Goal: Book appointment/travel/reservation

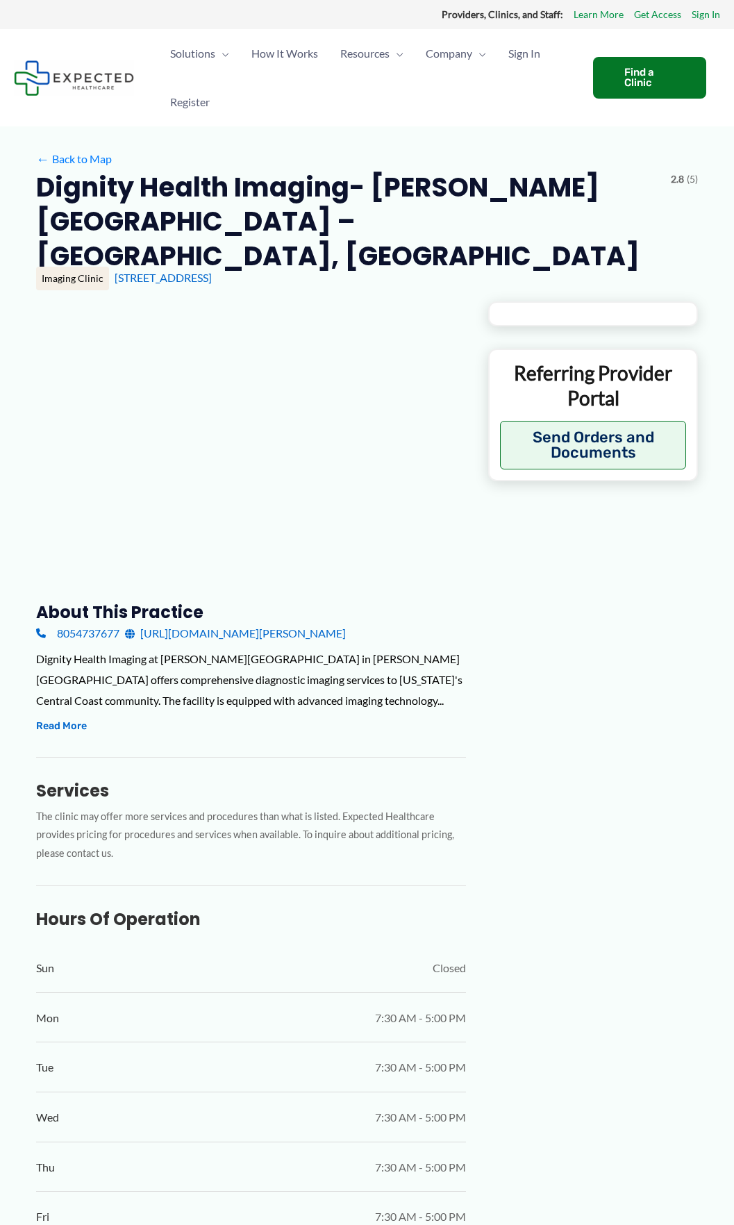
type input "**********"
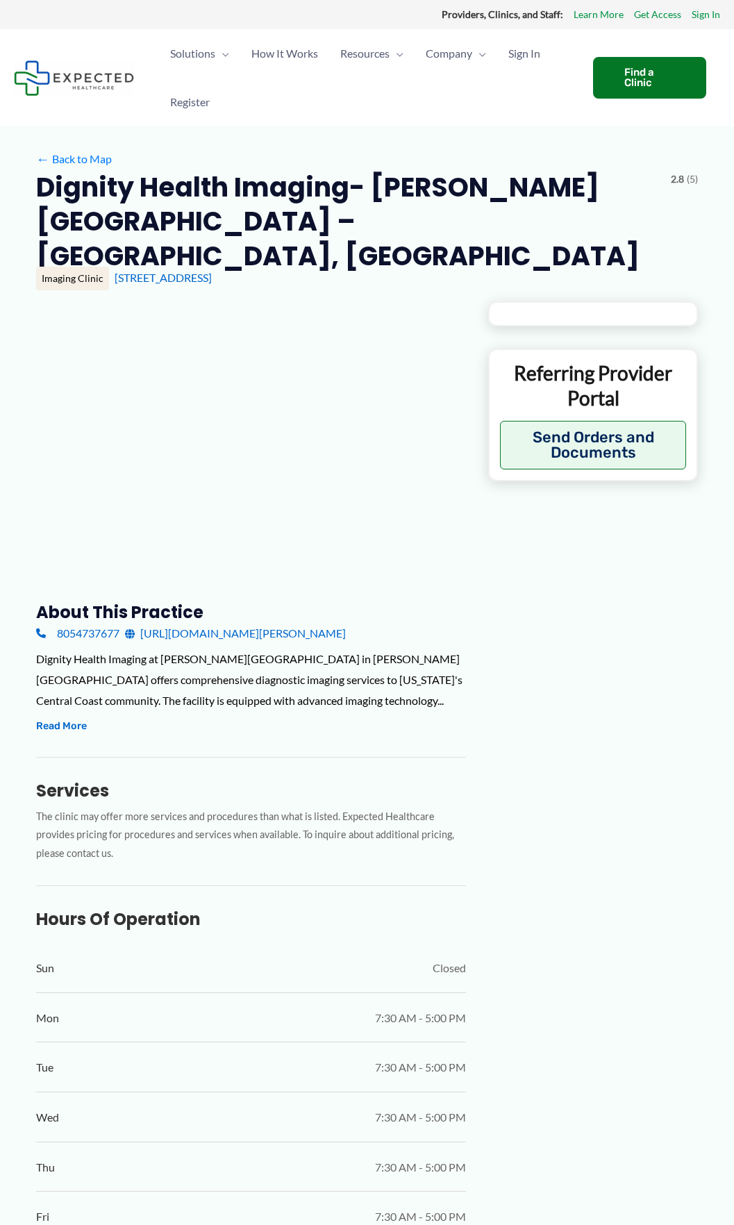
type input "**********"
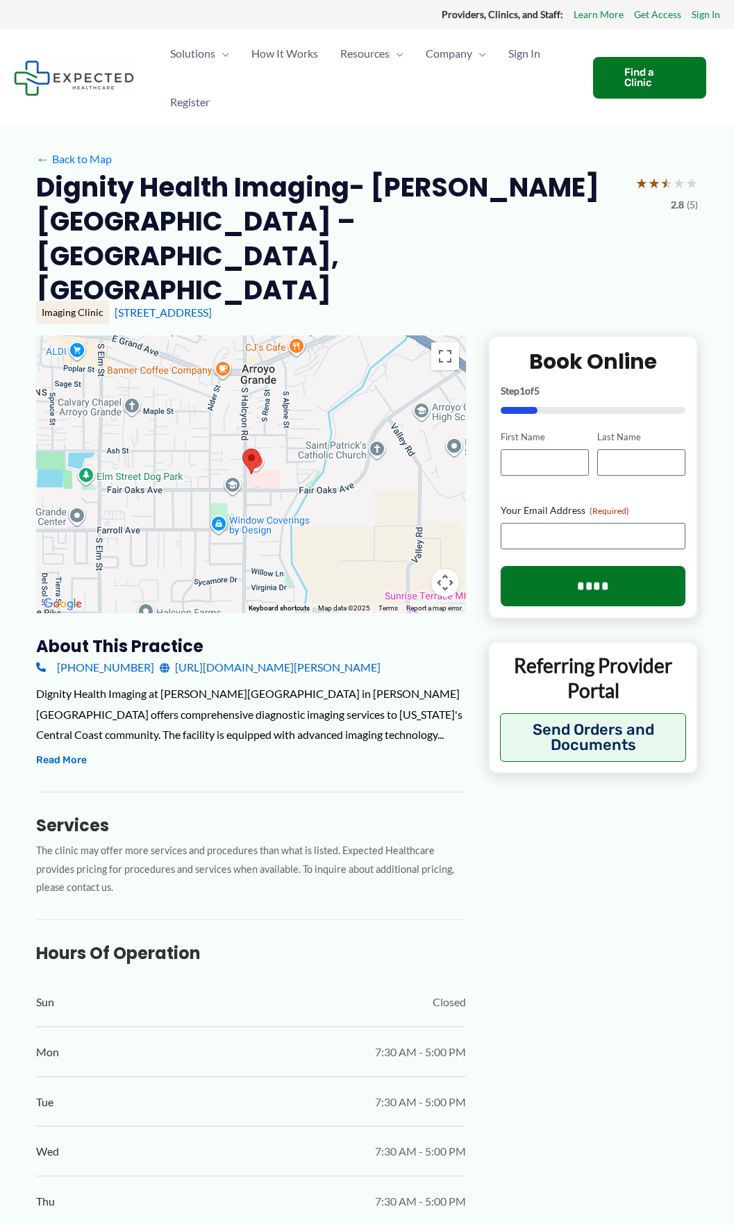
drag, startPoint x: 89, startPoint y: 633, endPoint x: 86, endPoint y: 860, distance: 227.1
click at [86, 860] on p "The clinic may offer more services and procedures than what is listed. Expected…" at bounding box center [251, 870] width 430 height 56
